Goal: Transaction & Acquisition: Purchase product/service

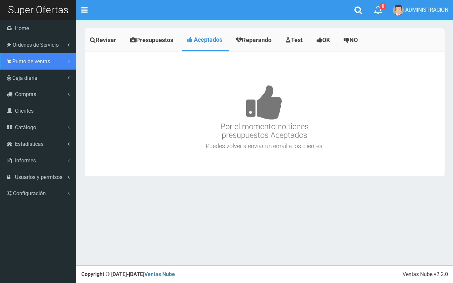
click at [12, 57] on link "Punto de ventas" at bounding box center [38, 61] width 76 height 17
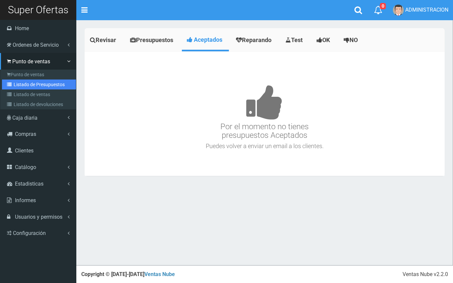
click at [27, 86] on link "Listado de Presupuestos" at bounding box center [39, 85] width 74 height 10
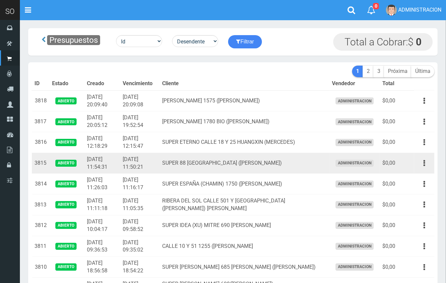
drag, startPoint x: 429, startPoint y: 163, endPoint x: 424, endPoint y: 174, distance: 12.6
click at [429, 162] on button "button" at bounding box center [424, 164] width 15 height 12
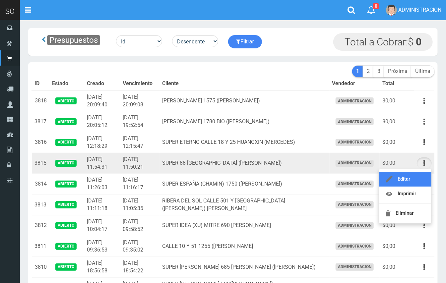
click at [422, 177] on link "Editar" at bounding box center [405, 179] width 52 height 15
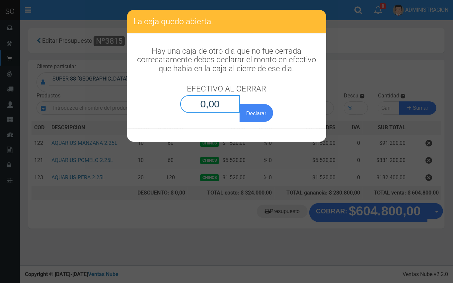
click at [230, 109] on input "0,00" at bounding box center [210, 104] width 60 height 18
type input "0,01"
click at [240, 104] on button "Declarar" at bounding box center [256, 113] width 33 height 18
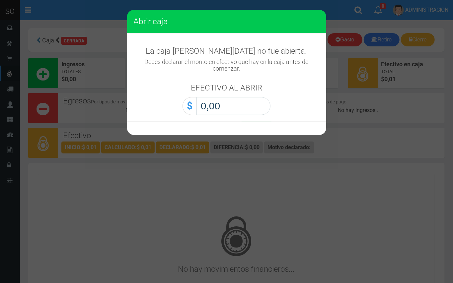
click at [254, 112] on input "0,00" at bounding box center [233, 106] width 74 height 18
type input "0,01"
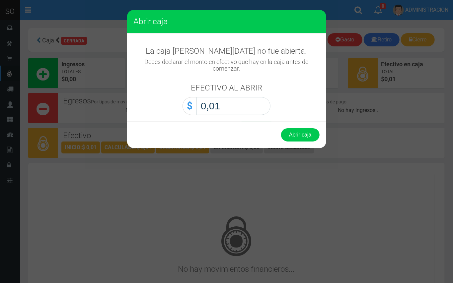
click at [281, 128] on button "Abrir caja" at bounding box center [300, 134] width 38 height 13
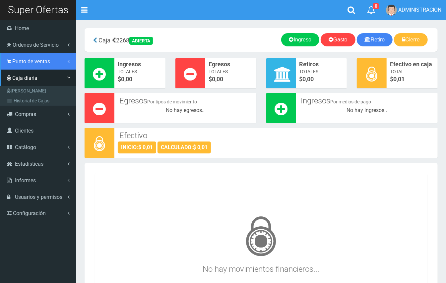
click at [27, 62] on span "Punto de ventas" at bounding box center [31, 61] width 38 height 6
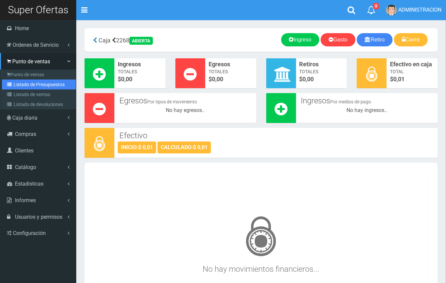
click at [35, 85] on link "Listado de Presupuestos" at bounding box center [39, 85] width 74 height 10
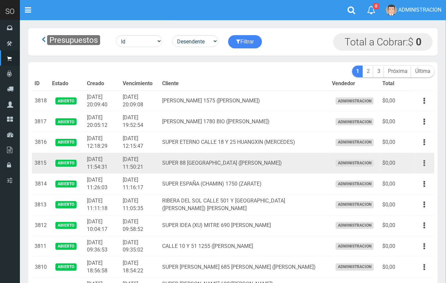
click at [422, 165] on button "button" at bounding box center [424, 164] width 15 height 12
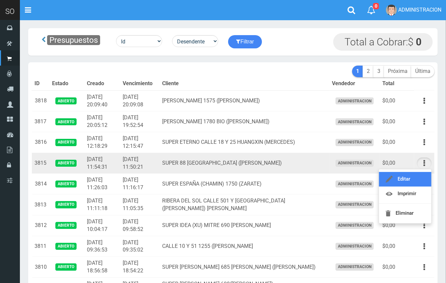
click at [419, 176] on link "Editar" at bounding box center [405, 179] width 52 height 15
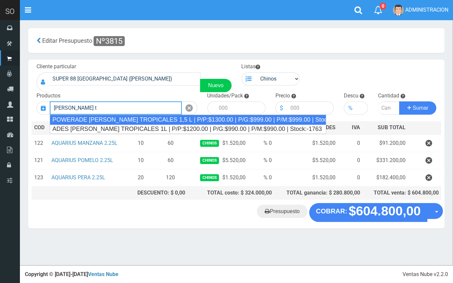
click at [180, 119] on div "POWERADE FRUTOS TROPICALES 1,5 L | P/P:$1300.00 | P/G:$999.00 | P/M:$999.00 | S…" at bounding box center [188, 120] width 276 height 10
type input "POWERADE FRUTOS TROPICALES 1,5 L | P/P:$1300.00 | P/G:$999.00 | P/M:$999.00 | S…"
type input "4"
type input "1300.00"
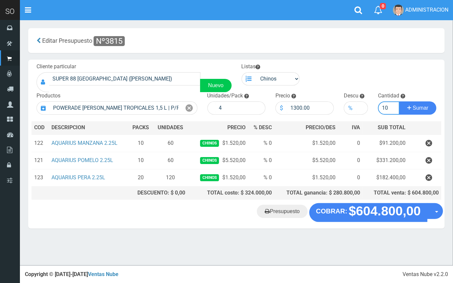
type input "10"
click at [399, 102] on button "Sumar" at bounding box center [417, 108] width 37 height 13
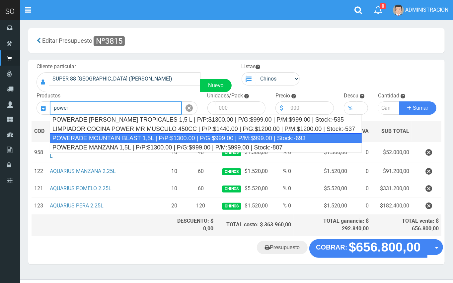
click at [204, 138] on div "POWERADE MOUNTAIN BLAST 1,5L | P/P:$1300.00 | P/G:$999.00 | P/M:$999.00 | Stock…" at bounding box center [206, 138] width 312 height 10
type input "POWERADE MOUNTAIN BLAST 1,5L | P/P:$1300.00 | P/G:$999.00 | P/M:$999.00 | Stock…"
type input "4"
type input "1300.00"
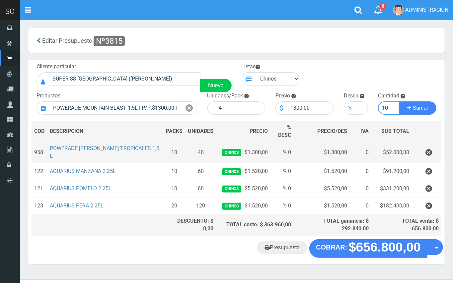
type input "10"
click at [399, 102] on button "Sumar" at bounding box center [417, 108] width 37 height 13
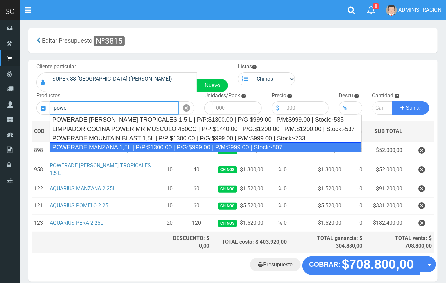
click at [194, 144] on div "POWERADE MANZANA 1,5L | P/P:$1300.00 | P/G:$999.00 | P/M:$999.00 | Stock:-807" at bounding box center [206, 148] width 312 height 10
type input "POWERADE MANZANA 1,5L | P/P:$1300.00 | P/G:$999.00 | P/M:$999.00 | Stock:-807"
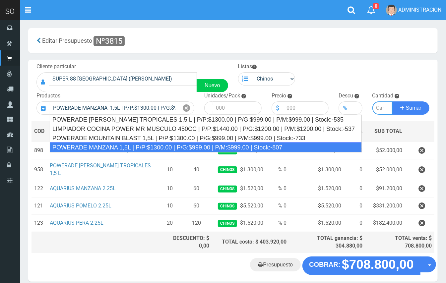
type input "4"
type input "1300.00"
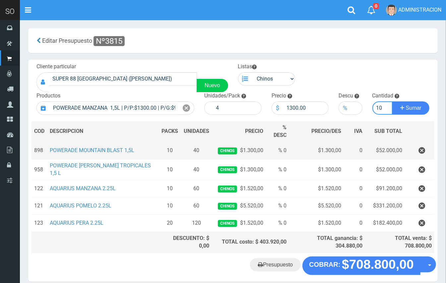
type input "10"
click at [393, 102] on button "Sumar" at bounding box center [411, 108] width 37 height 13
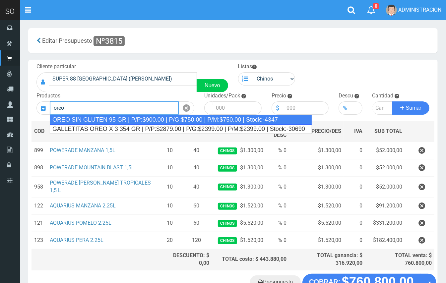
click at [166, 118] on div "OREO SIN GLUTEN 95 GR | P/P:$900.00 | P/G:$750.00 | P/M:$750.00 | Stock:-4347" at bounding box center [181, 120] width 262 height 10
type input "OREO SIN GLUTEN 95 GR | P/P:$900.00 | P/G:$750.00 | P/M:$750.00 | Stock:-4347"
type input "24"
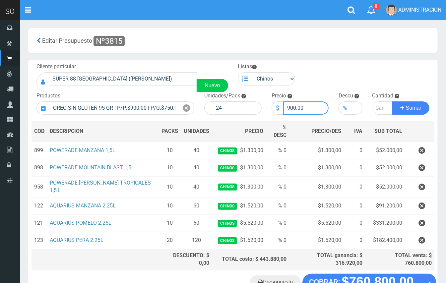
drag, startPoint x: 295, startPoint y: 106, endPoint x: 284, endPoint y: 104, distance: 10.4
click at [284, 104] on input "900.00" at bounding box center [306, 108] width 46 height 13
type input "863.00"
click at [379, 104] on input "number" at bounding box center [383, 108] width 21 height 13
type input "5"
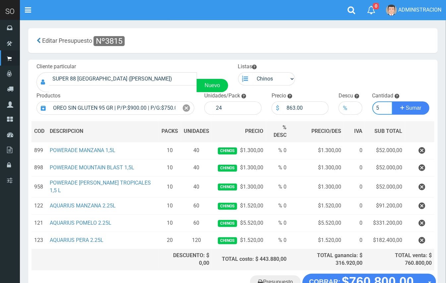
click at [393, 102] on button "Sumar" at bounding box center [411, 108] width 37 height 13
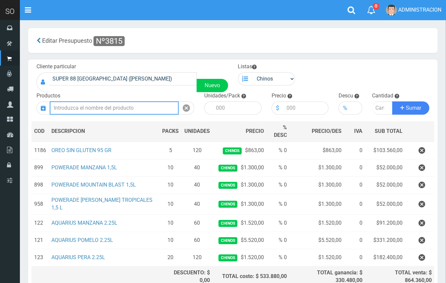
scroll to position [45, 0]
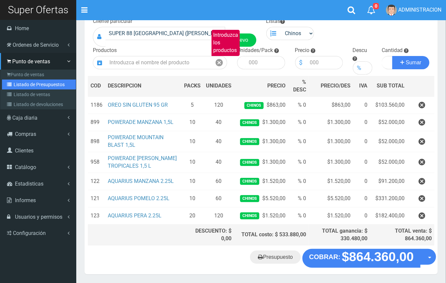
click at [35, 81] on link "Listado de Presupuestos" at bounding box center [39, 85] width 74 height 10
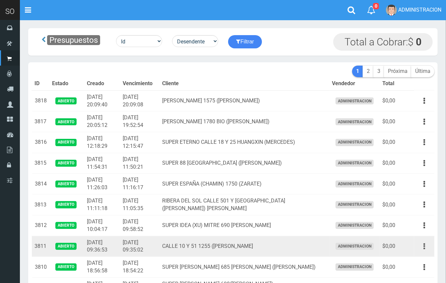
click at [426, 247] on button "button" at bounding box center [424, 247] width 15 height 12
click at [413, 262] on link "Editar" at bounding box center [405, 262] width 52 height 15
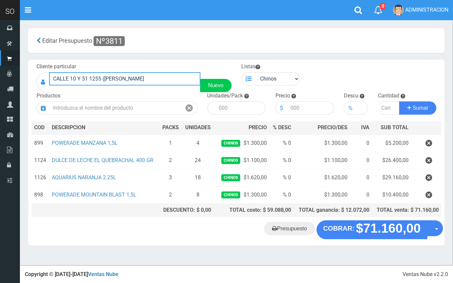
drag, startPoint x: 99, startPoint y: 79, endPoint x: 84, endPoint y: 84, distance: 15.6
click at [67, 83] on input "CALLE 10 Y 51 1255 ([PERSON_NAME]" at bounding box center [124, 78] width 151 height 13
click at [161, 80] on input "CALLE 10 Y 51 1255 ([PERSON_NAME]" at bounding box center [124, 78] width 151 height 13
drag, startPoint x: 153, startPoint y: 80, endPoint x: 27, endPoint y: 84, distance: 126.1
click at [27, 84] on section "× Titulo del Msj texto Mas Texto Cancelar Aceptar Editar Presupuesto Nº3811 ." at bounding box center [236, 140] width 433 height 241
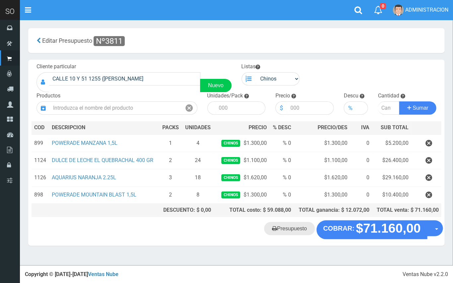
click at [286, 231] on link "Presupuesto" at bounding box center [289, 228] width 51 height 13
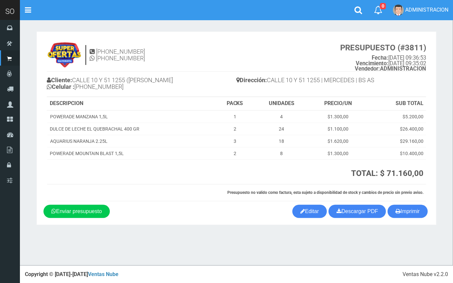
click at [356, 218] on section "[PHONE_NUMBER] [PHONE_NUMBER] PRESUPUESTO (#3811) Fecha: [DATE] 09:36:53 Vencim…" at bounding box center [236, 129] width 400 height 194
click at [353, 214] on link "Descargar PDF" at bounding box center [356, 211] width 57 height 13
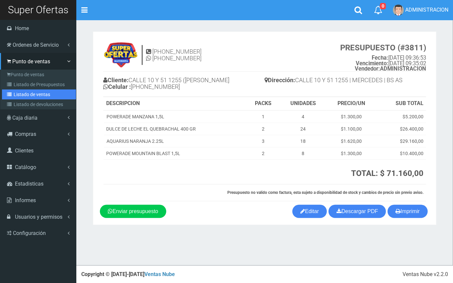
click at [21, 92] on link "Listado de ventas" at bounding box center [39, 95] width 74 height 10
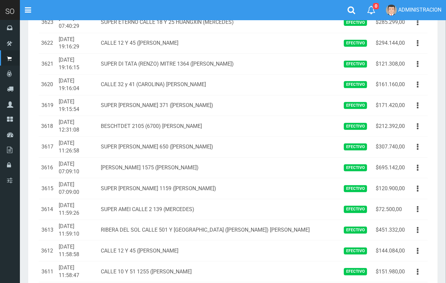
scroll to position [119, 0]
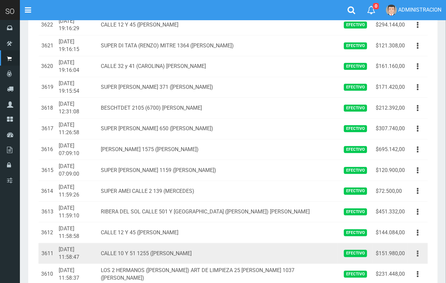
click at [417, 248] on button "button" at bounding box center [417, 254] width 15 height 12
click at [413, 263] on link "Ver" at bounding box center [399, 270] width 52 height 15
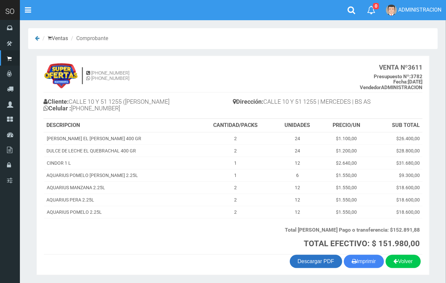
click at [326, 261] on link "Descargar PDF" at bounding box center [316, 261] width 52 height 13
